Goal: Task Accomplishment & Management: Manage account settings

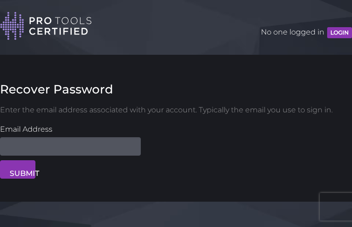
type input "sYcGxjVAv"
type input "[EMAIL_ADDRESS][DOMAIN_NAME]"
type input "NYjWsZNoe"
type input "[EMAIL_ADDRESS][DOMAIN_NAME]"
